Goal: Information Seeking & Learning: Learn about a topic

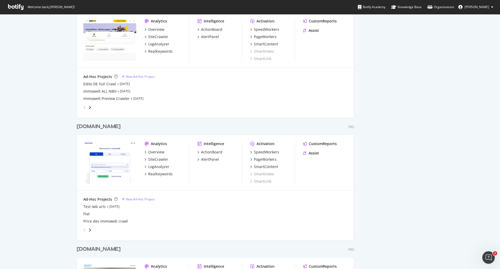
scroll to position [864, 0]
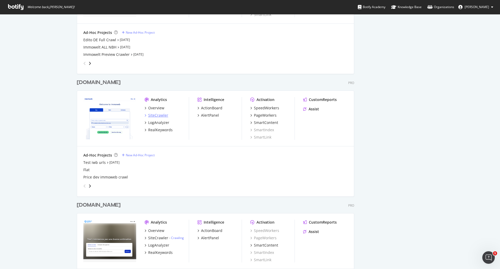
click at [151, 114] on div "SiteCrawler" at bounding box center [158, 115] width 20 height 5
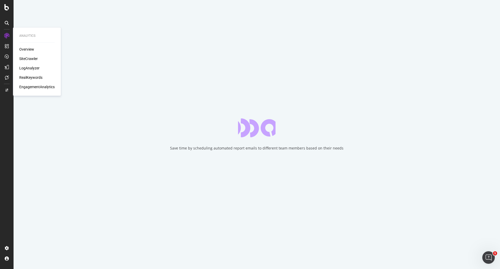
click at [24, 57] on div "SiteCrawler" at bounding box center [28, 58] width 19 height 5
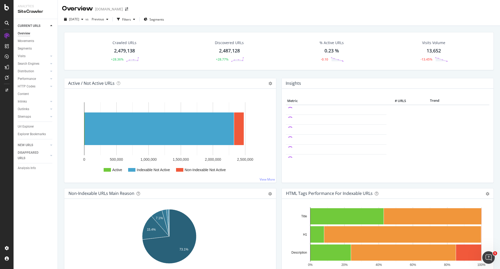
click at [128, 51] on div "2,479,138" at bounding box center [124, 50] width 21 height 7
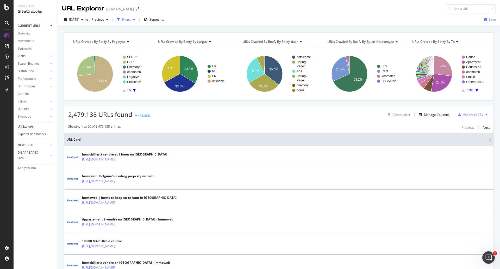
click at [122, 20] on div "button" at bounding box center [118, 19] width 7 height 7
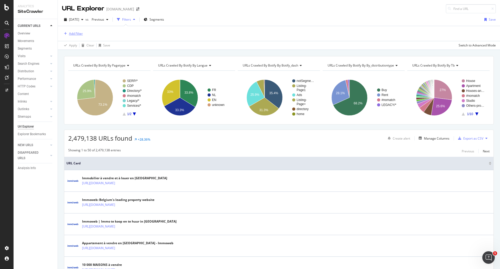
click at [75, 34] on div "Add Filter" at bounding box center [76, 33] width 14 height 4
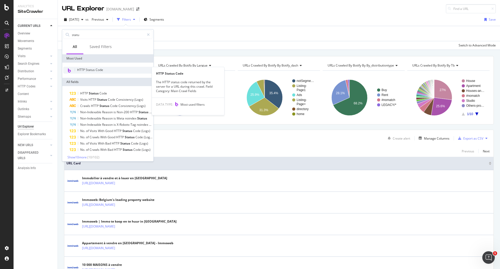
type input "statu"
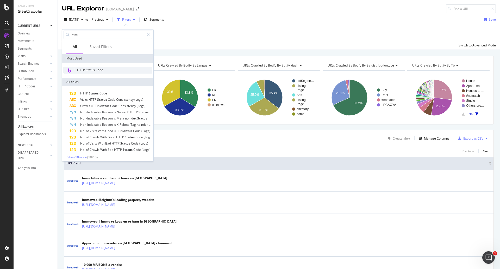
click at [96, 69] on span "HTTP Status Code" at bounding box center [90, 70] width 26 height 4
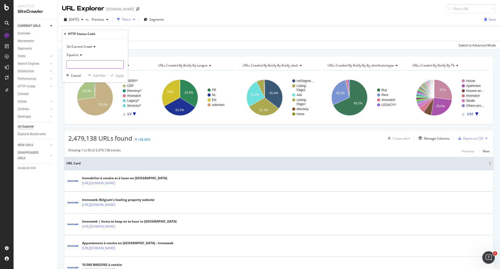
click at [79, 64] on input "number" at bounding box center [94, 64] width 57 height 8
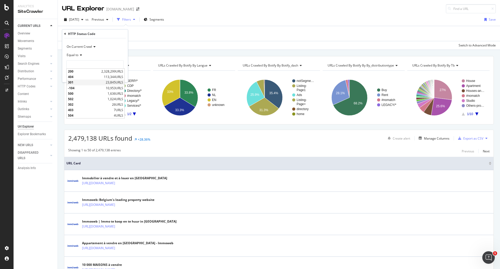
click at [93, 81] on span "301" at bounding box center [86, 82] width 36 height 4
type input "301"
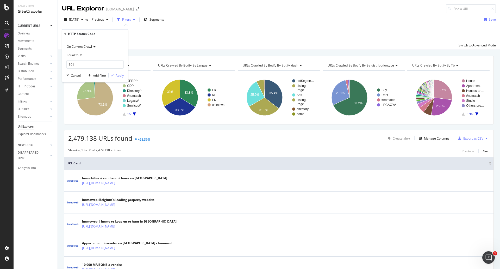
click at [117, 74] on div "Apply" at bounding box center [120, 75] width 8 height 4
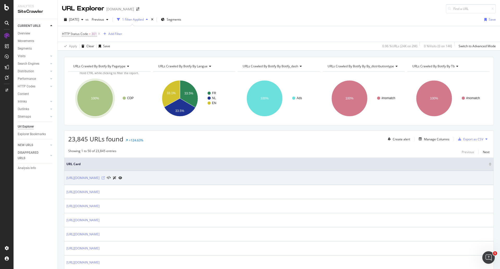
drag, startPoint x: 122, startPoint y: 179, endPoint x: 141, endPoint y: 177, distance: 19.7
click at [105, 177] on icon at bounding box center [103, 177] width 3 height 3
drag, startPoint x: 131, startPoint y: 177, endPoint x: 94, endPoint y: 180, distance: 37.1
click at [94, 180] on link "https://www.immoweb.be/nl/zoekertje/20100086" at bounding box center [82, 177] width 33 height 5
drag, startPoint x: 138, startPoint y: 182, endPoint x: 67, endPoint y: 175, distance: 72.0
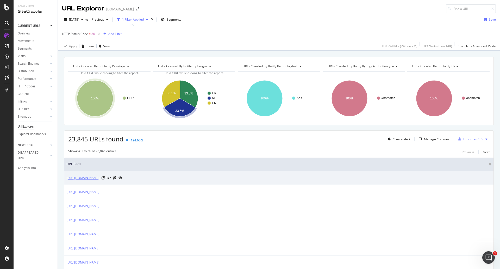
click at [67, 175] on td "https://www.immoweb.be/nl/zoekertje/20100086" at bounding box center [279, 178] width 430 height 14
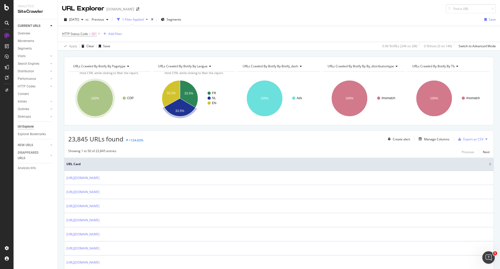
copy link "https://www.immoweb.be/nl/zoekertje/20100086"
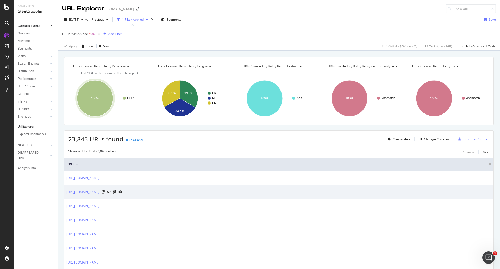
drag, startPoint x: 138, startPoint y: 194, endPoint x: 131, endPoint y: 194, distance: 7.0
click at [122, 194] on div "https://www.immoweb.be/fr/annonce/20950493" at bounding box center [94, 191] width 56 height 5
click at [105, 192] on icon at bounding box center [103, 191] width 3 height 3
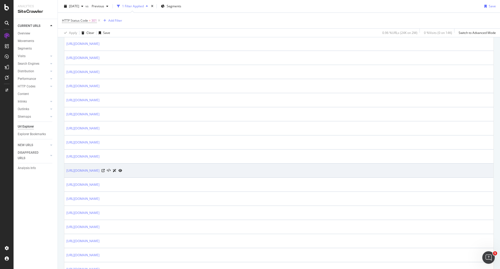
scroll to position [443, 0]
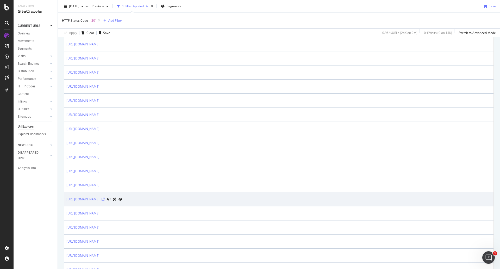
click at [105, 199] on icon at bounding box center [103, 199] width 3 height 3
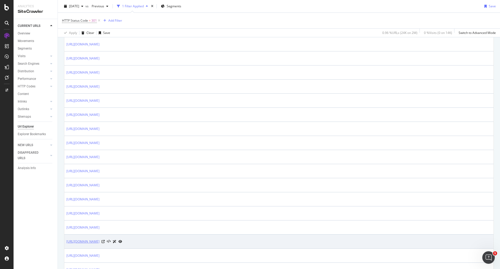
click at [100, 242] on link "https://www.immoweb.be/fr/annonce/20946794" at bounding box center [82, 241] width 33 height 5
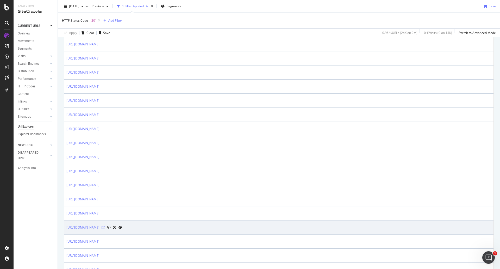
click at [105, 228] on icon at bounding box center [103, 227] width 3 height 3
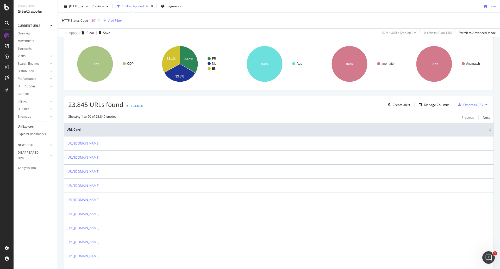
scroll to position [26, 0]
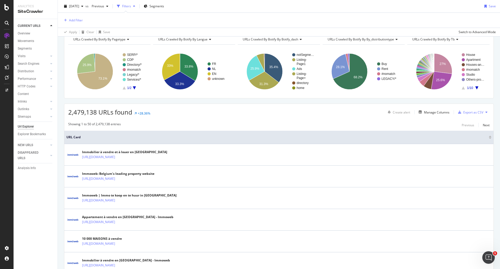
scroll to position [25, 0]
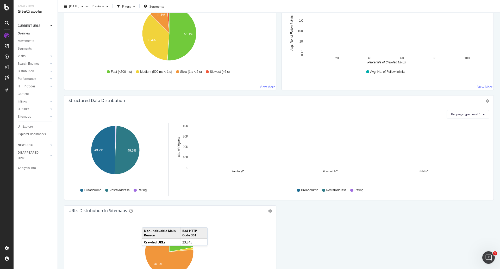
scroll to position [331, 0]
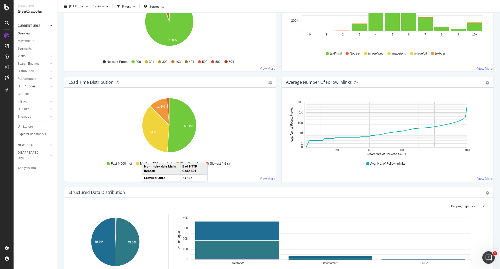
click at [33, 87] on div "HTTP Codes" at bounding box center [27, 86] width 18 height 5
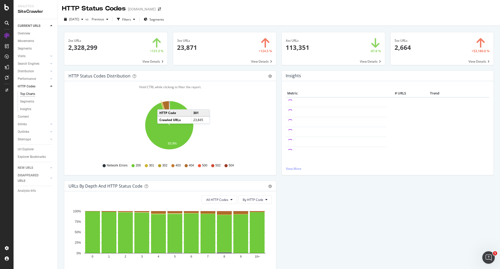
click at [163, 104] on icon "A chart." at bounding box center [165, 113] width 8 height 23
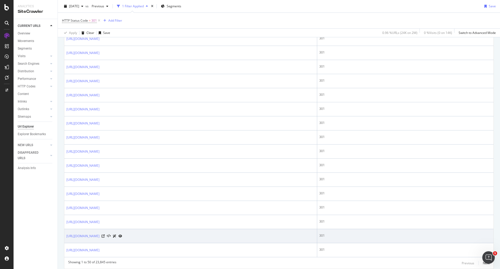
scroll to position [636, 0]
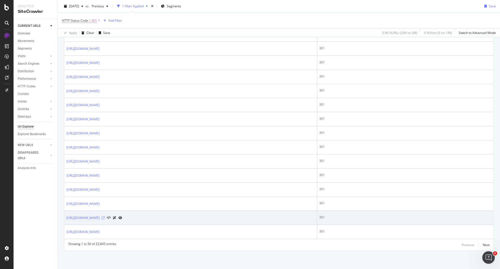
click at [105, 217] on icon at bounding box center [103, 217] width 3 height 3
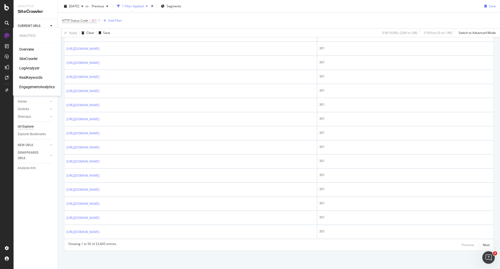
drag, startPoint x: 22, startPoint y: 58, endPoint x: 33, endPoint y: 59, distance: 11.2
click at [22, 58] on div "SiteCrawler" at bounding box center [28, 58] width 19 height 5
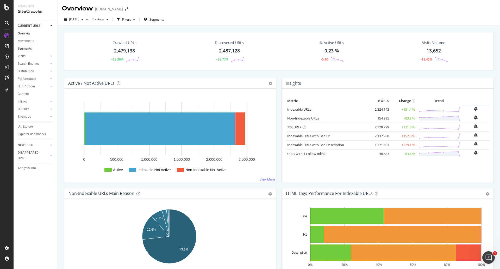
click at [25, 46] on div "Segments" at bounding box center [25, 48] width 14 height 5
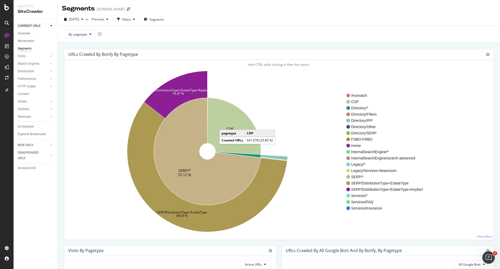
click at [225, 124] on icon at bounding box center [235, 126] width 54 height 57
